Goal: Transaction & Acquisition: Purchase product/service

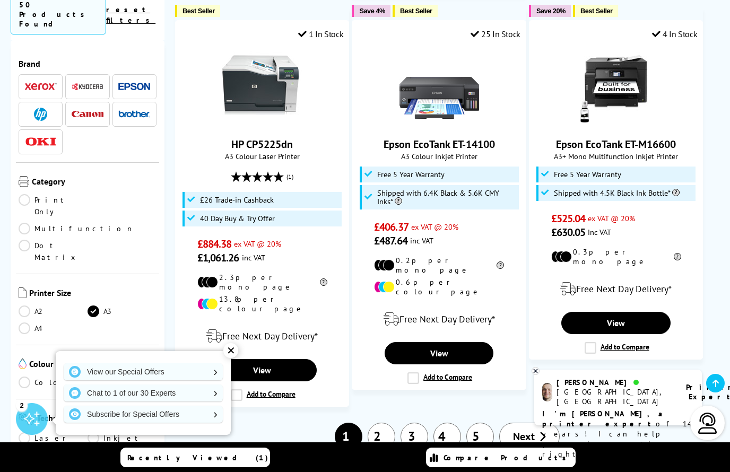
scroll to position [1545, 0]
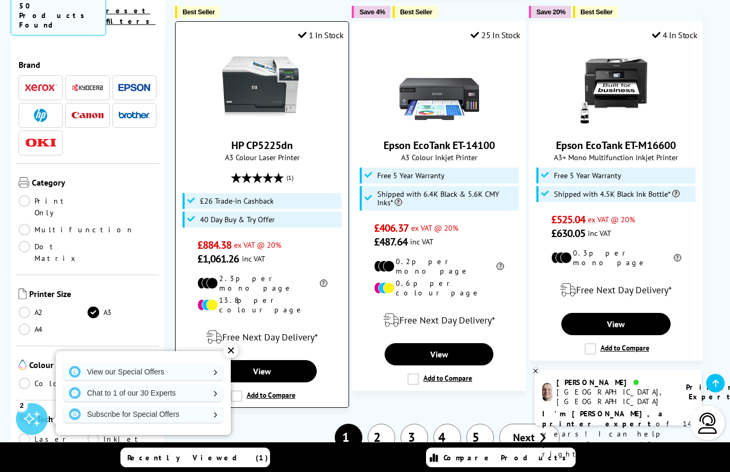
click at [263, 138] on link "HP CP5225dn" at bounding box center [262, 145] width 62 height 14
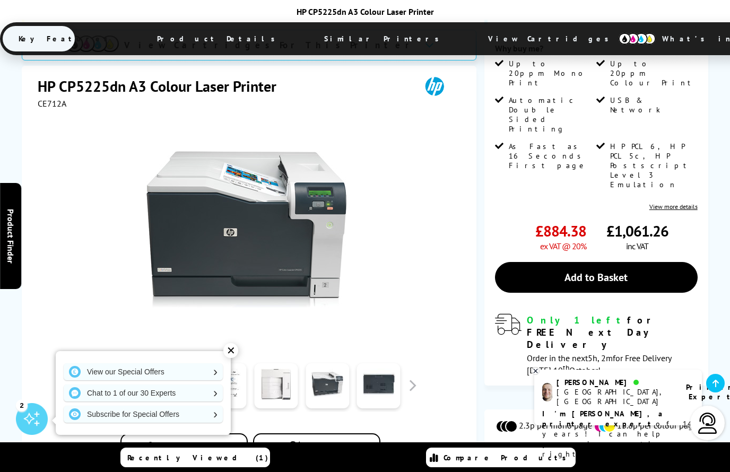
scroll to position [225, 0]
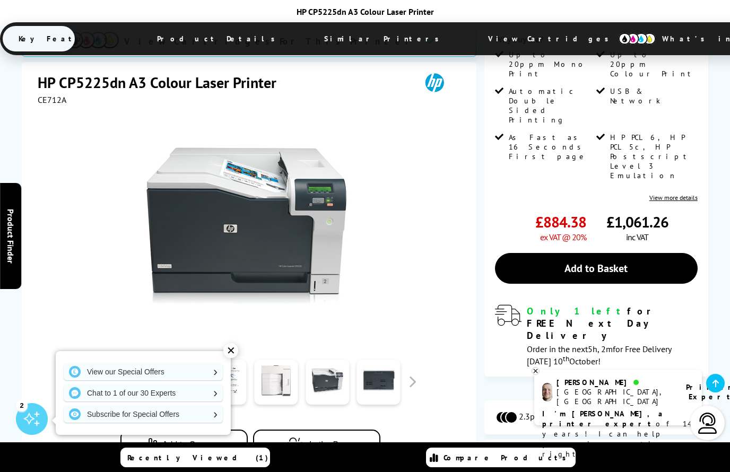
click at [177, 360] on link at bounding box center [173, 382] width 43 height 45
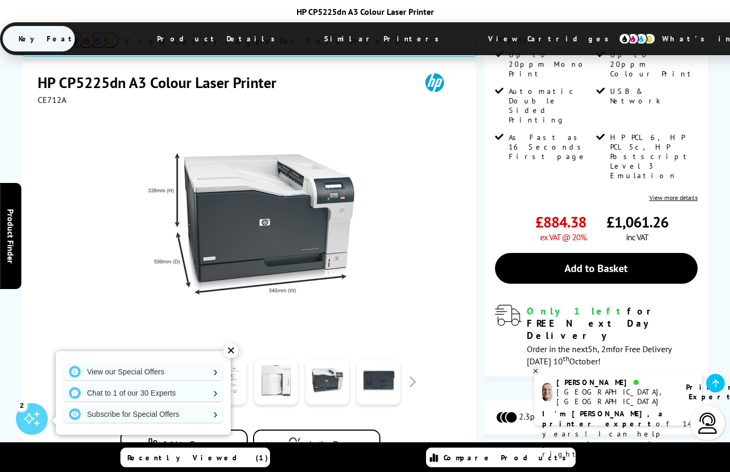
click at [220, 360] on link at bounding box center [224, 382] width 43 height 45
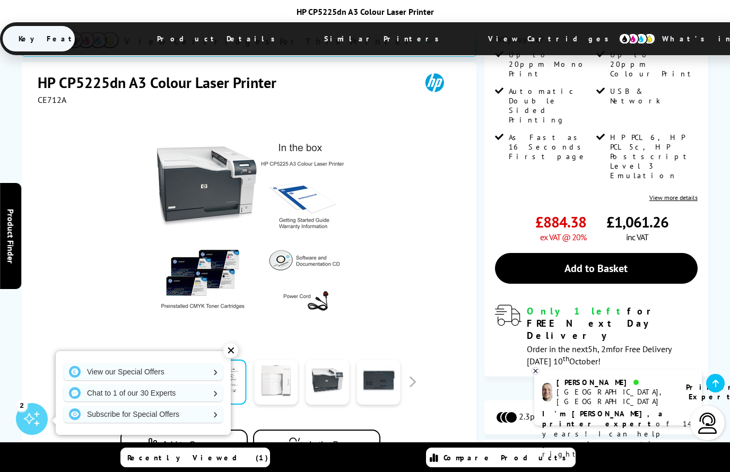
click at [279, 360] on link at bounding box center [275, 382] width 43 height 45
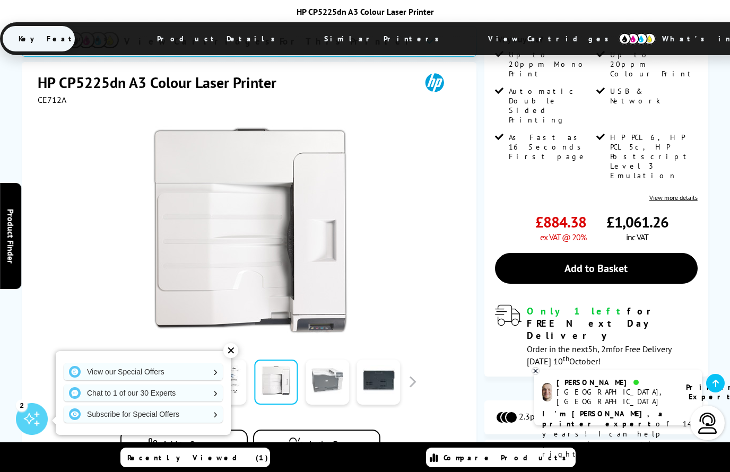
click at [315, 360] on link at bounding box center [326, 382] width 43 height 45
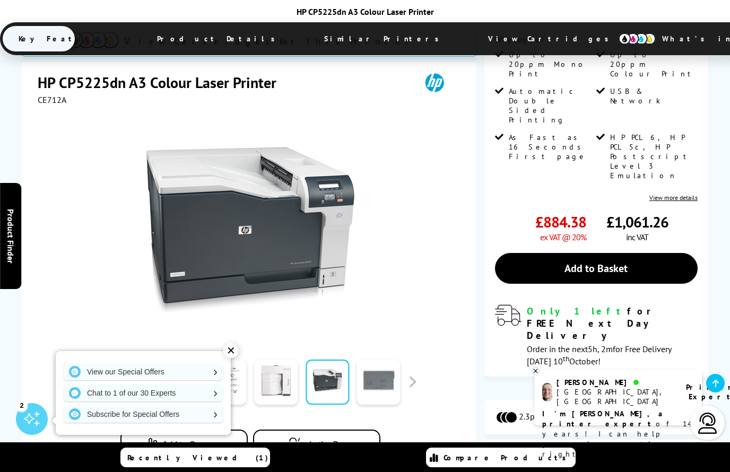
click at [371, 360] on link at bounding box center [378, 382] width 43 height 45
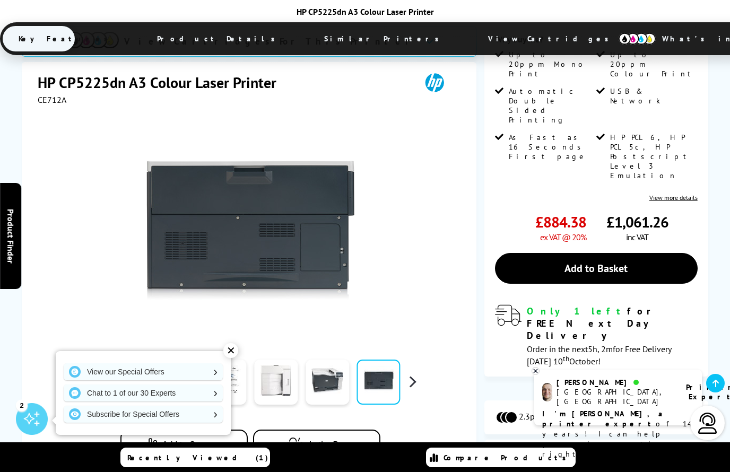
click at [412, 374] on button "button" at bounding box center [412, 382] width 16 height 16
click at [126, 360] on link at bounding box center [121, 382] width 43 height 45
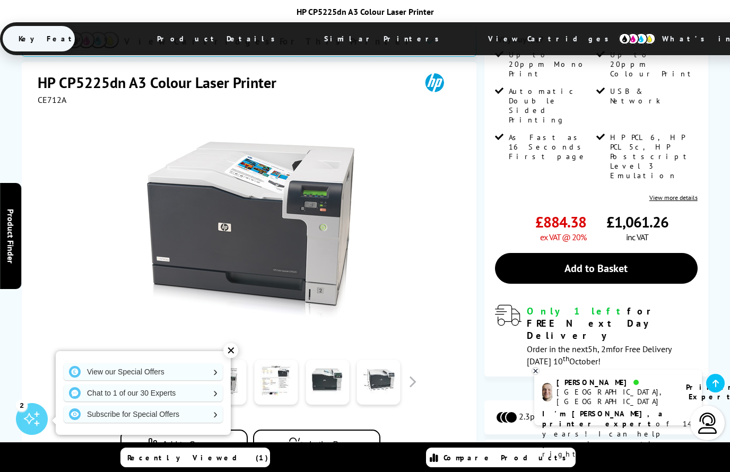
click at [169, 360] on link at bounding box center [173, 382] width 43 height 45
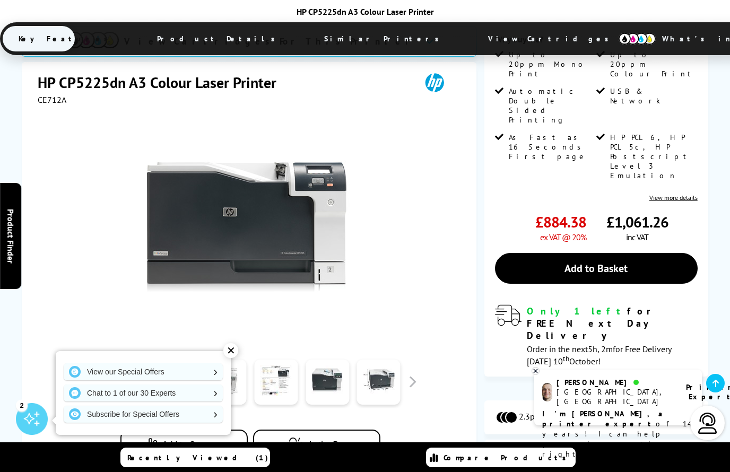
click at [234, 360] on link at bounding box center [224, 382] width 43 height 45
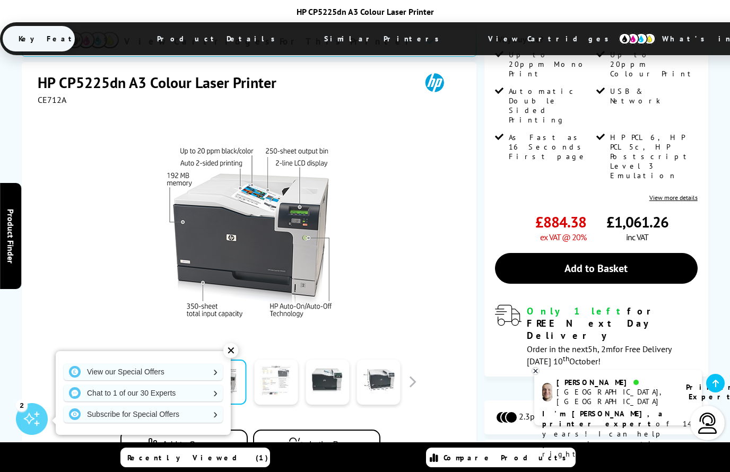
click at [274, 360] on link at bounding box center [275, 382] width 43 height 45
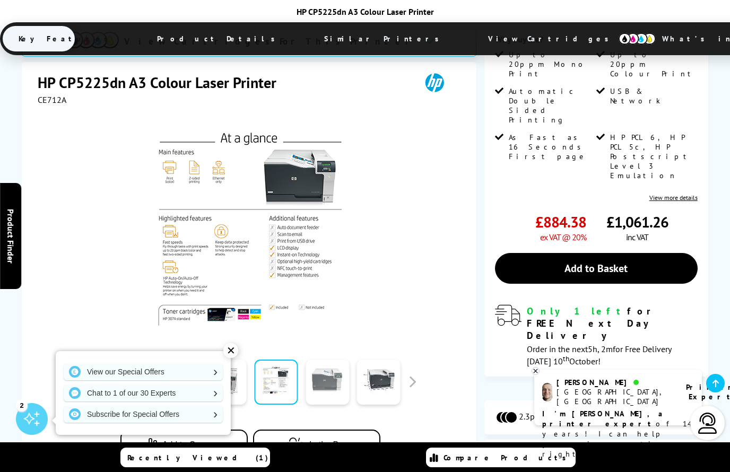
click at [321, 360] on link at bounding box center [326, 382] width 43 height 45
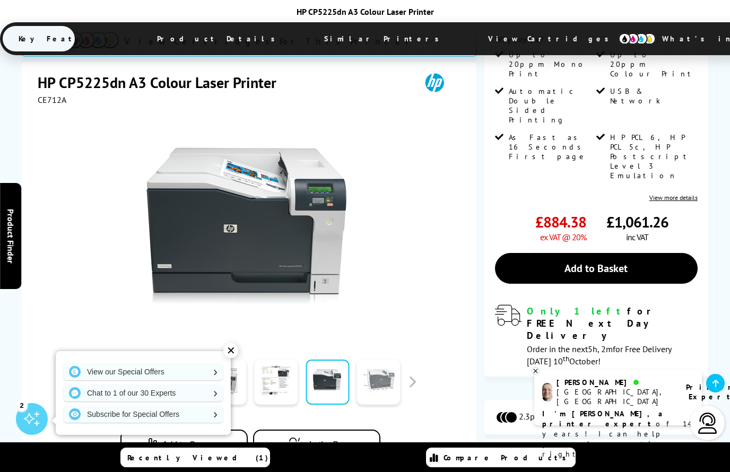
click at [372, 360] on link at bounding box center [378, 382] width 43 height 45
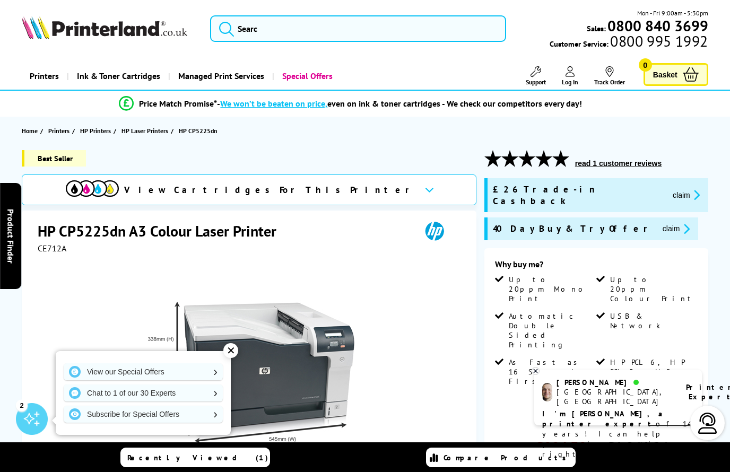
scroll to position [0, 0]
